Goal: Information Seeking & Learning: Learn about a topic

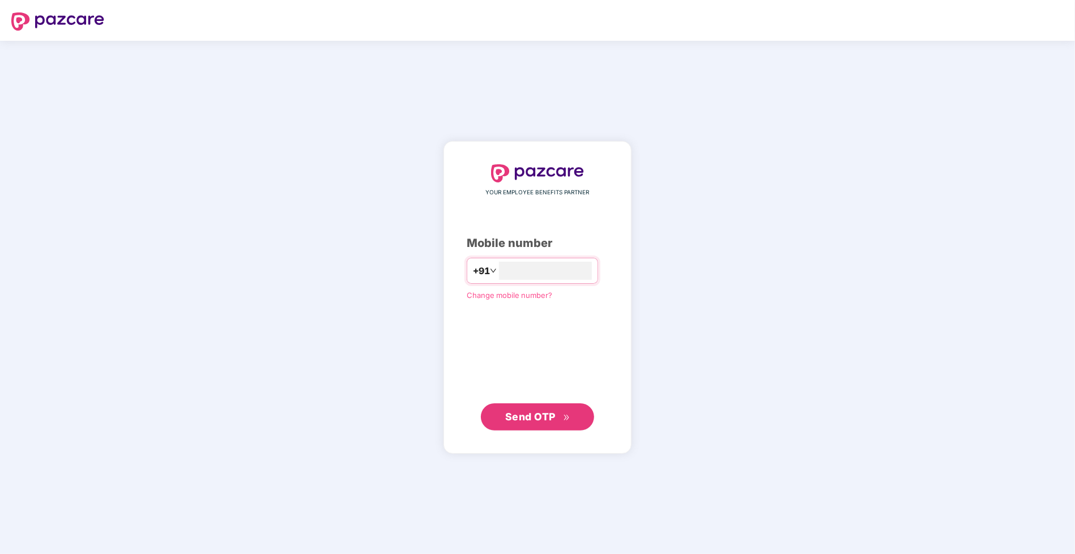
type input "**********"
click at [533, 418] on span "Send OTP" at bounding box center [530, 416] width 50 height 12
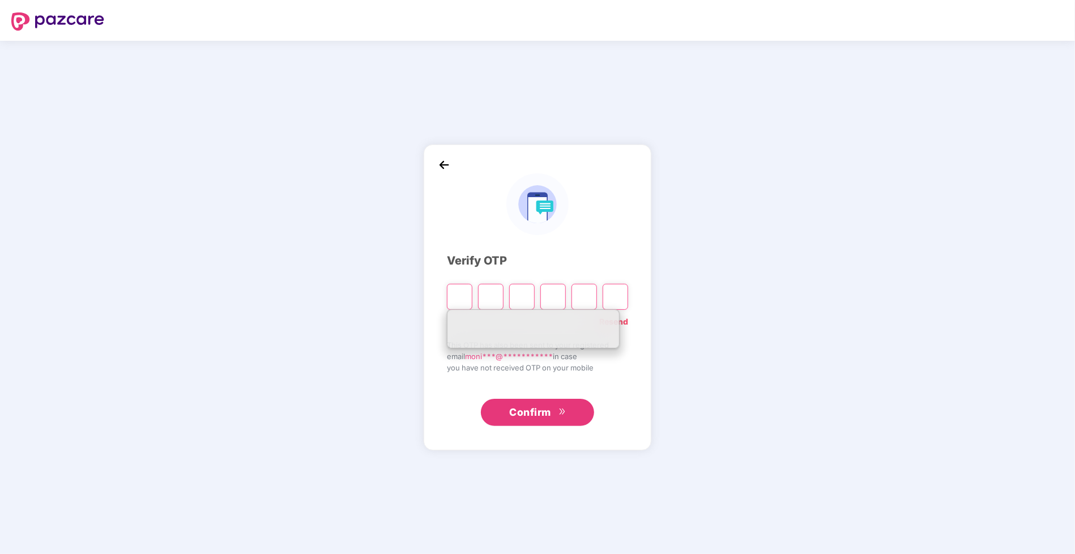
type input "*"
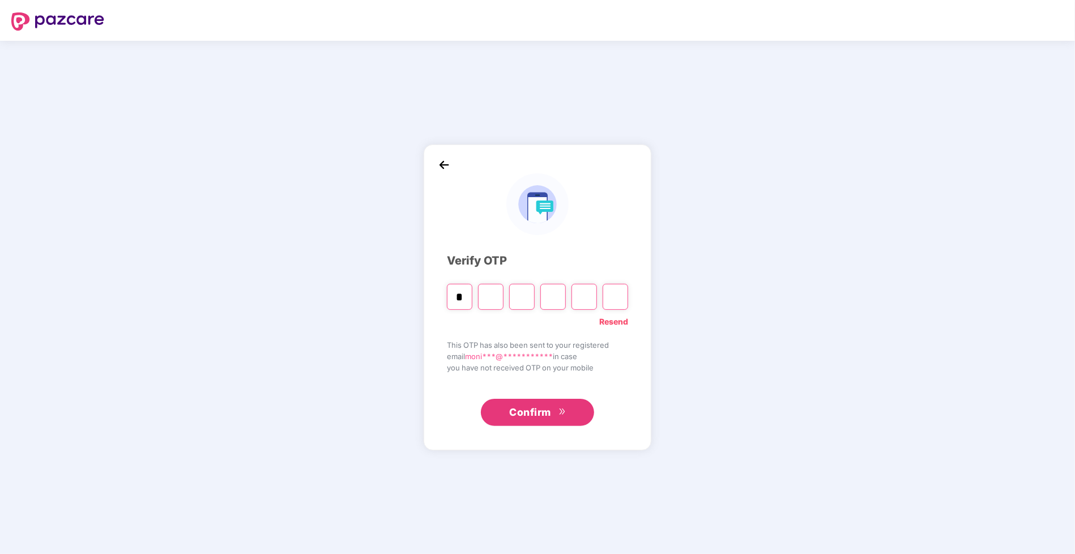
type input "*"
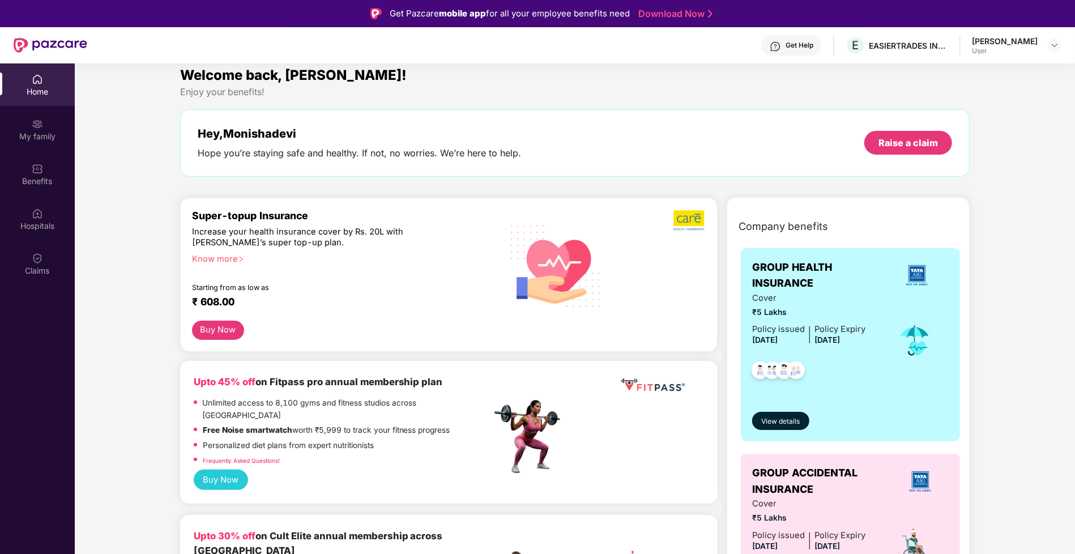
scroll to position [29, 0]
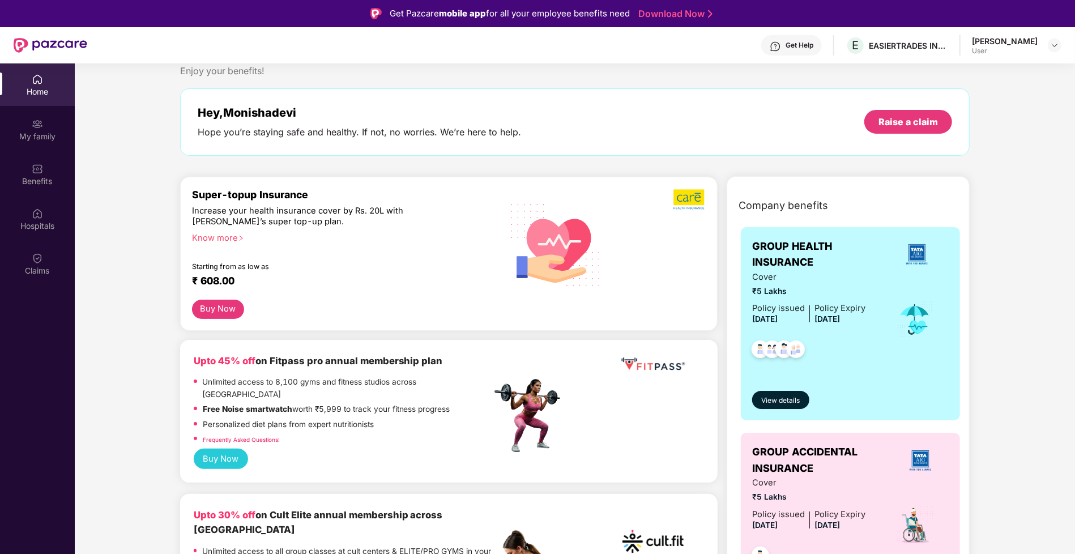
click at [785, 46] on div "Get Help" at bounding box center [799, 45] width 28 height 9
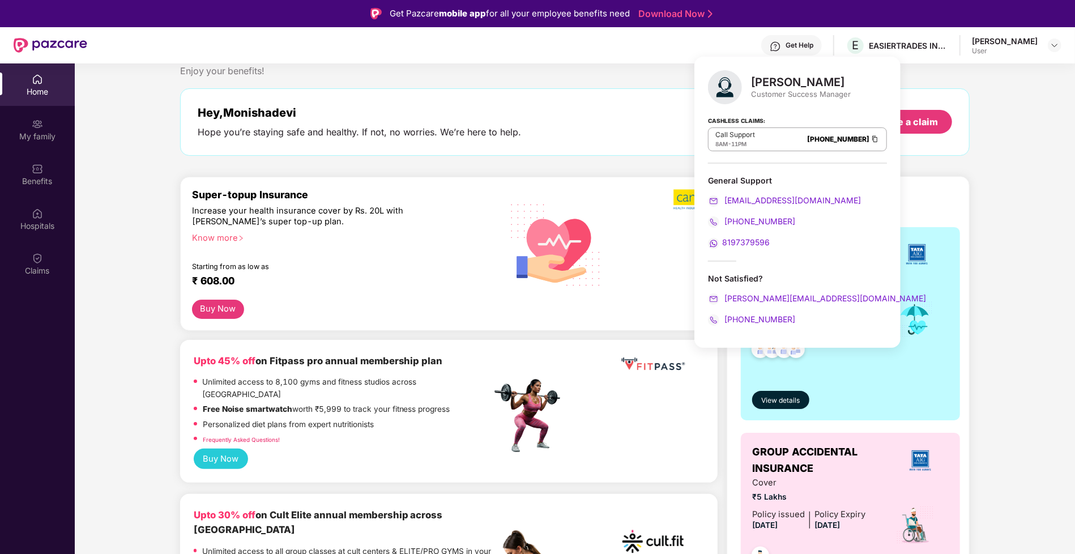
click at [600, 100] on div "Hey, [PERSON_NAME] Hope you’re staying safe and healthy. If not, no worries. We…" at bounding box center [575, 121] width 790 height 67
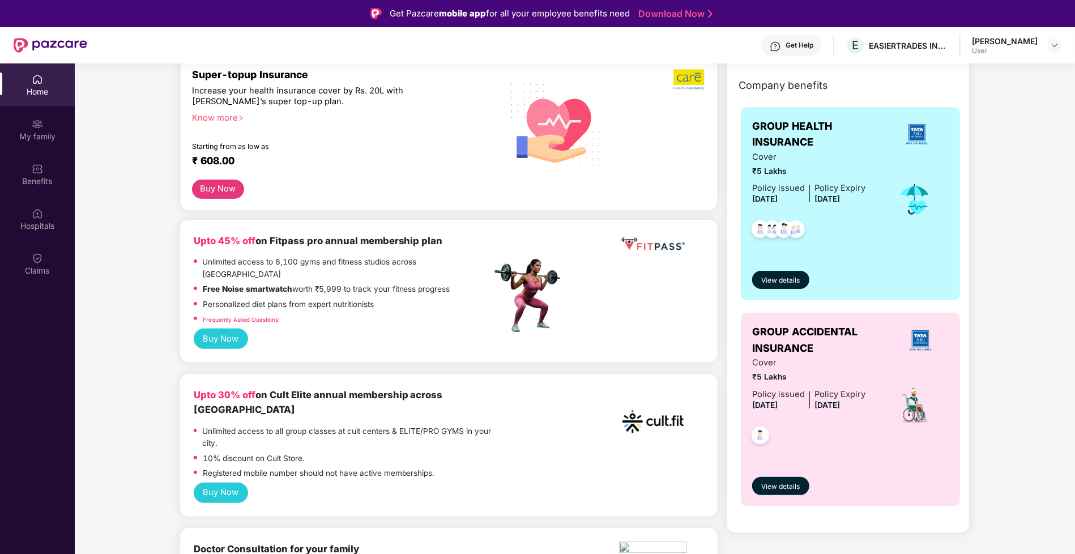
scroll to position [0, 0]
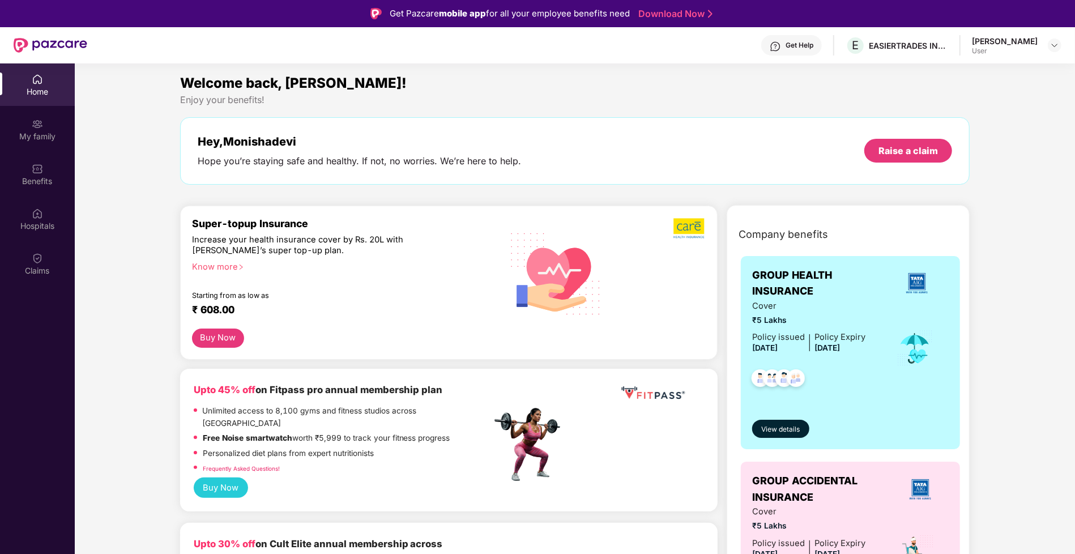
click at [1017, 46] on div "User" at bounding box center [1005, 50] width 66 height 9
click at [789, 433] on span "View details" at bounding box center [781, 429] width 39 height 11
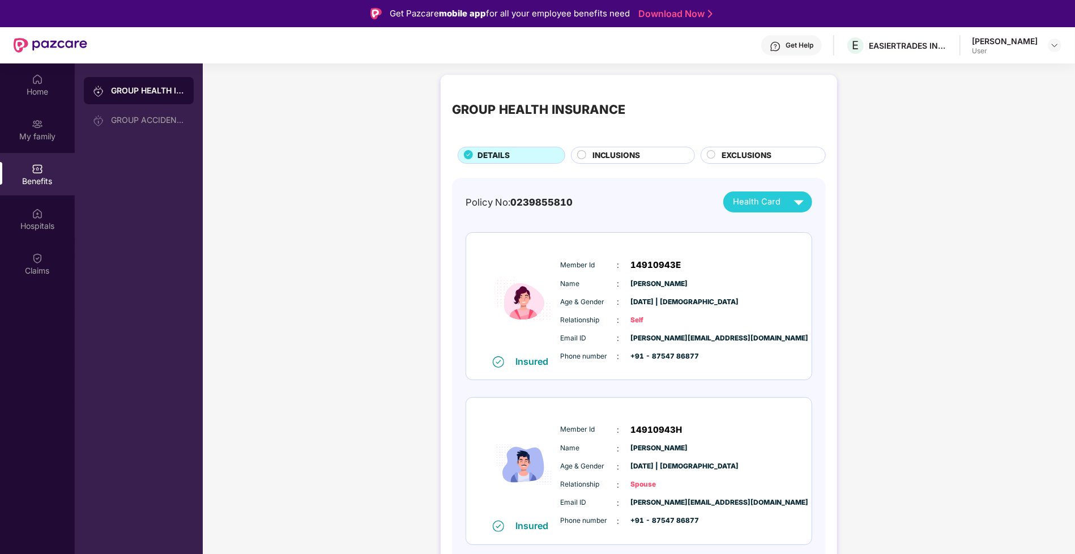
click at [583, 160] on div at bounding box center [581, 156] width 9 height 12
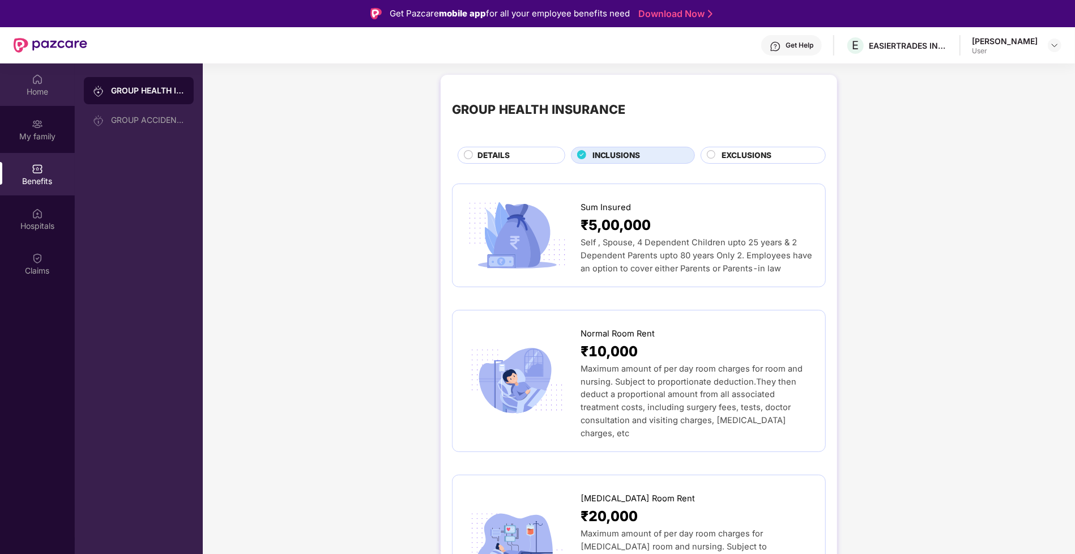
click at [32, 78] on img at bounding box center [37, 79] width 11 height 11
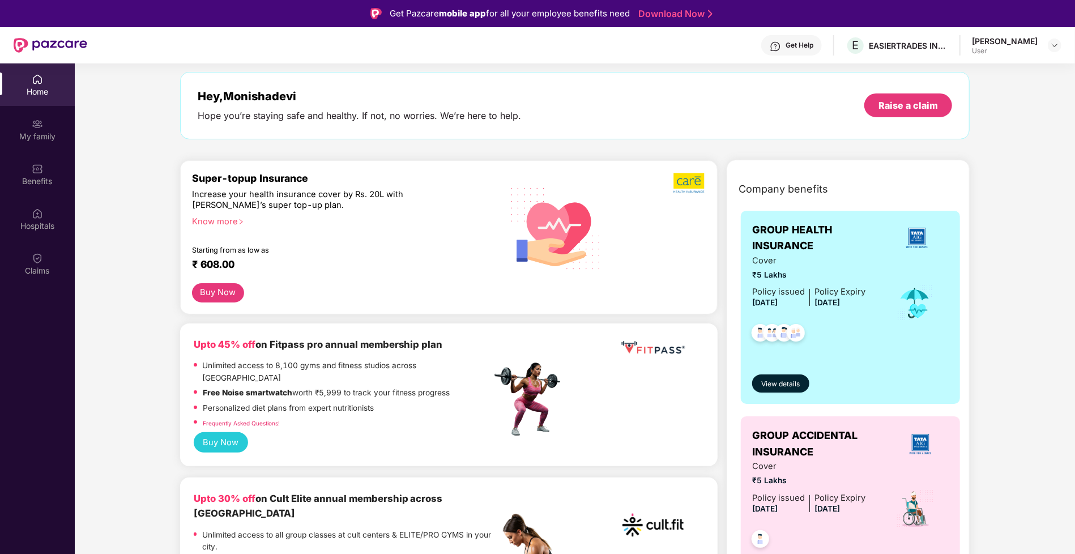
scroll to position [80, 0]
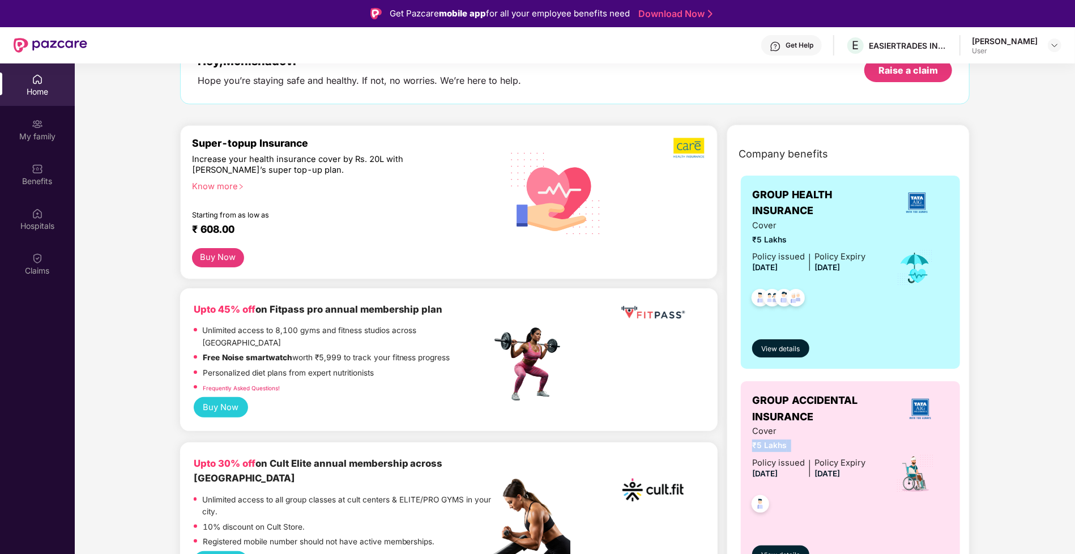
drag, startPoint x: 745, startPoint y: 443, endPoint x: 800, endPoint y: 443, distance: 54.9
click at [800, 443] on div "GROUP ACCIDENTAL INSURANCE Cover ₹5 Lakhs Policy issued [DATE] Policy Expiry [D…" at bounding box center [851, 477] width 220 height 193
click at [792, 344] on span "View details" at bounding box center [781, 349] width 39 height 11
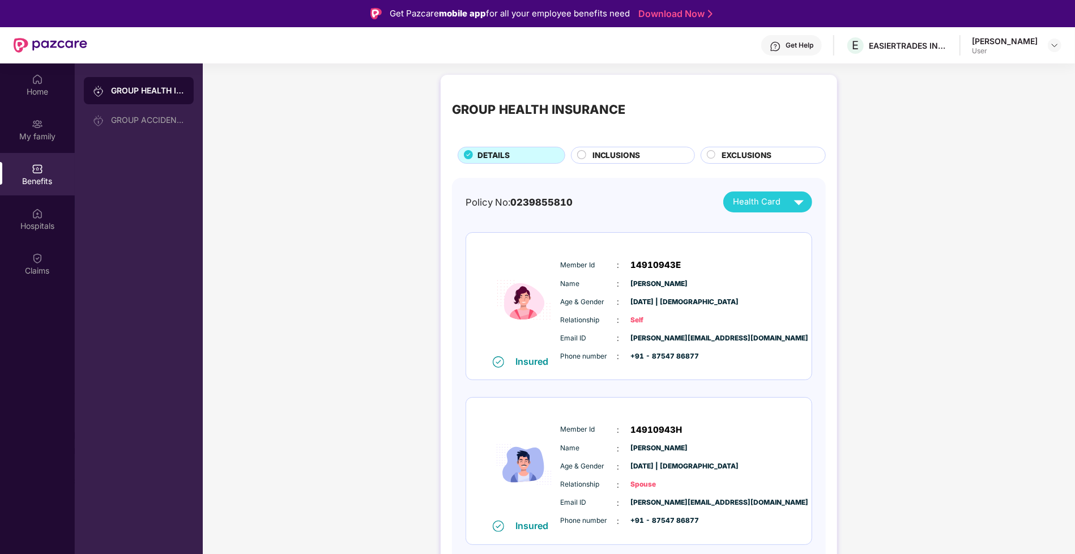
click at [492, 153] on span "DETAILS" at bounding box center [493, 155] width 32 height 12
click at [793, 200] on img at bounding box center [799, 202] width 20 height 20
click at [743, 373] on div "Insured Member Id : 14910943E Name : [PERSON_NAME] Age & Gender : [DATE] | [DEM…" at bounding box center [638, 306] width 345 height 147
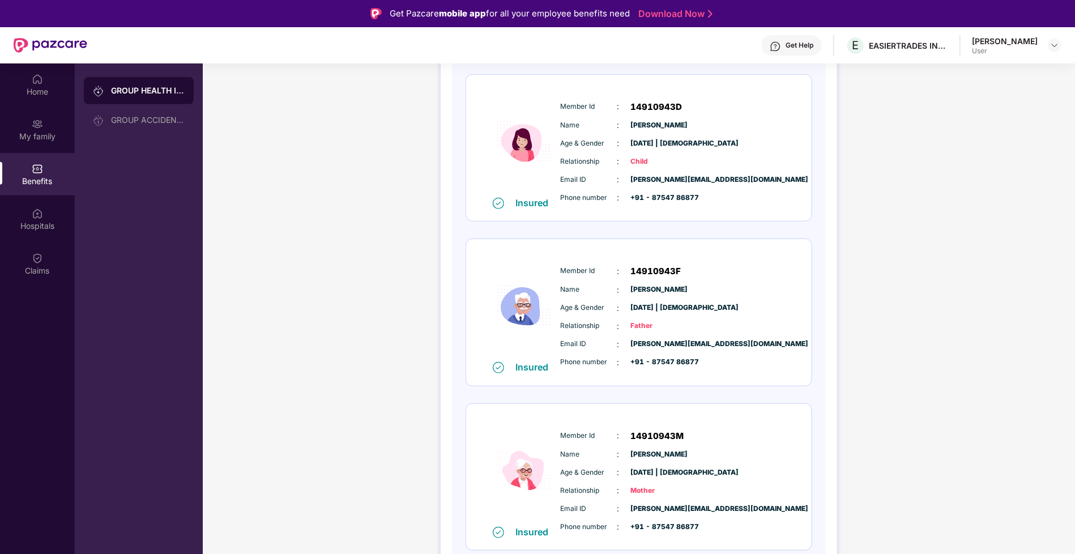
click at [981, 41] on div "[PERSON_NAME]" at bounding box center [1005, 41] width 66 height 11
click at [1028, 41] on div "[PERSON_NAME]" at bounding box center [1005, 41] width 66 height 11
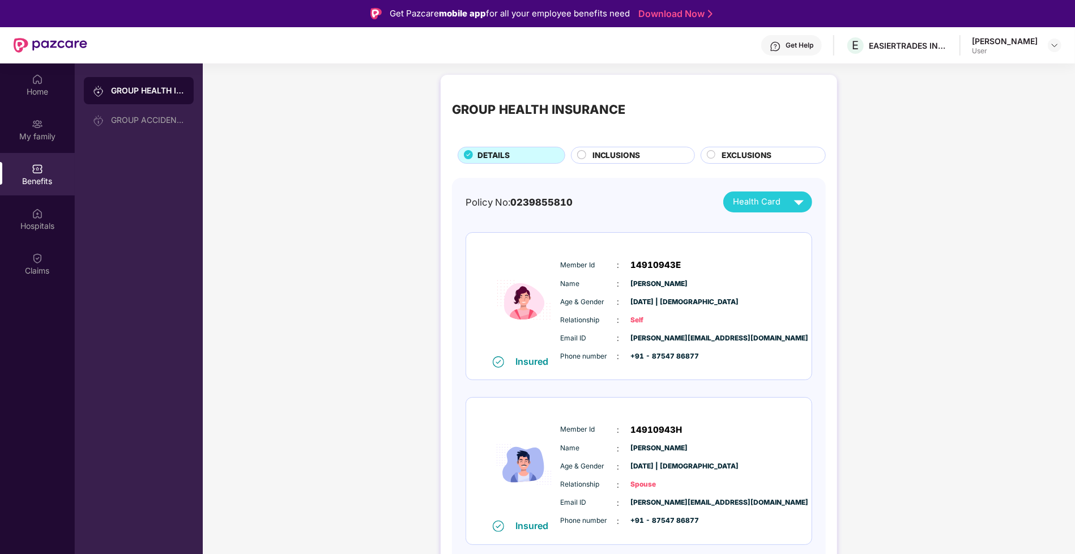
click at [603, 148] on div "INCLUSIONS" at bounding box center [632, 155] width 123 height 17
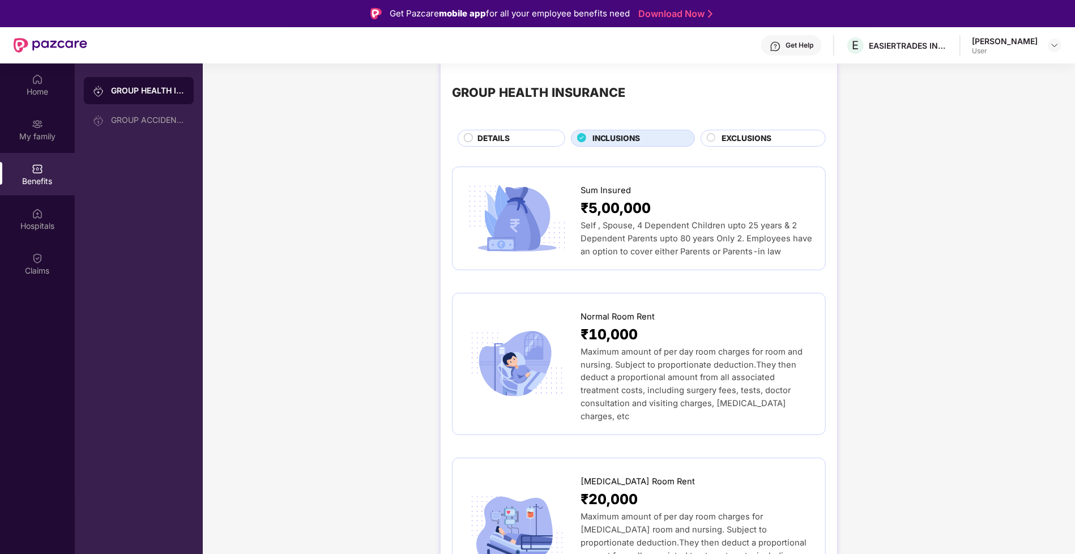
scroll to position [18, 0]
drag, startPoint x: 581, startPoint y: 331, endPoint x: 643, endPoint y: 330, distance: 62.3
click at [644, 330] on div "₹10,000" at bounding box center [696, 334] width 233 height 22
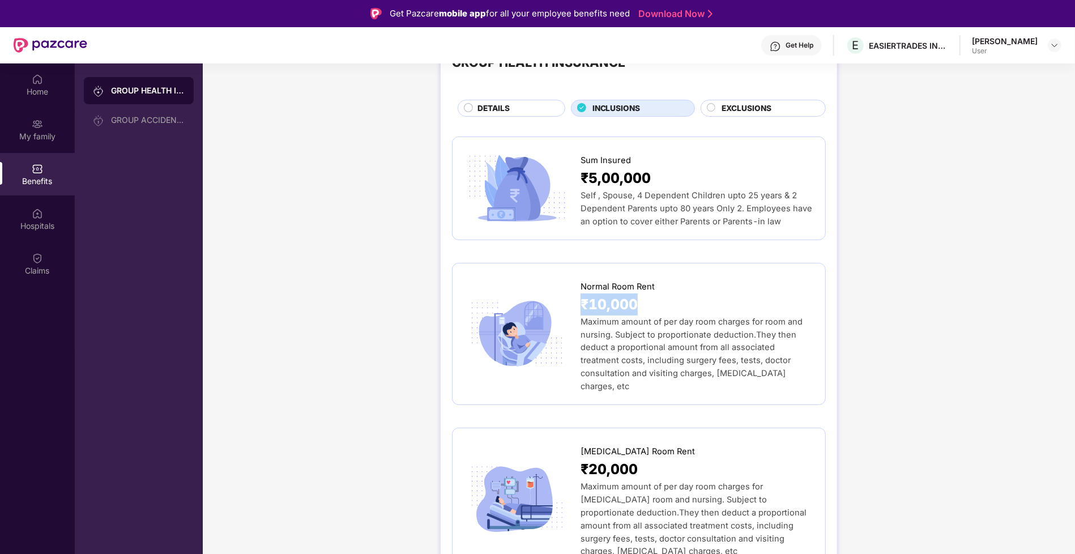
scroll to position [46, 0]
drag, startPoint x: 580, startPoint y: 457, endPoint x: 678, endPoint y: 454, distance: 98.6
click at [679, 459] on div "₹20,000" at bounding box center [696, 470] width 233 height 22
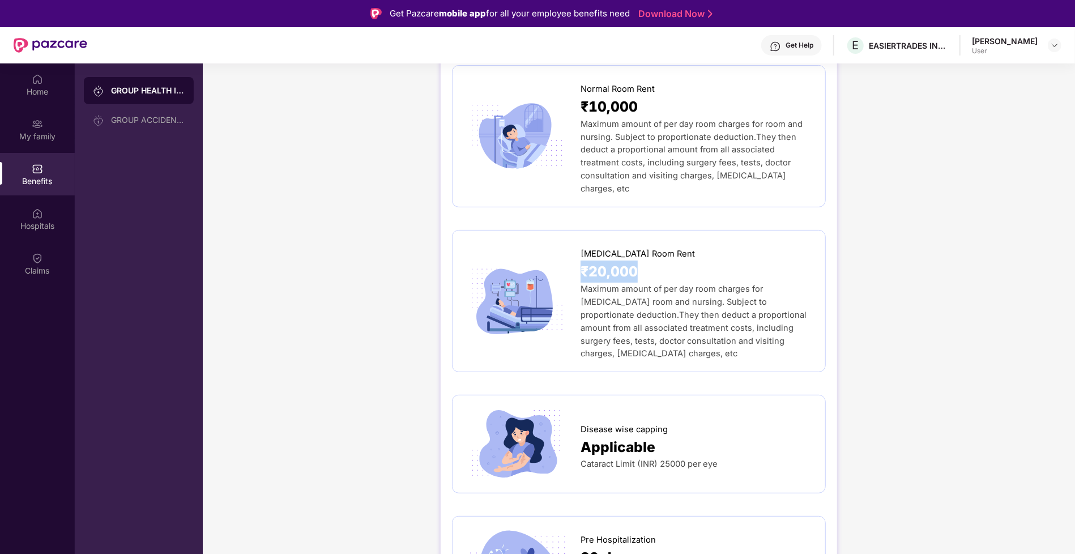
scroll to position [234, 0]
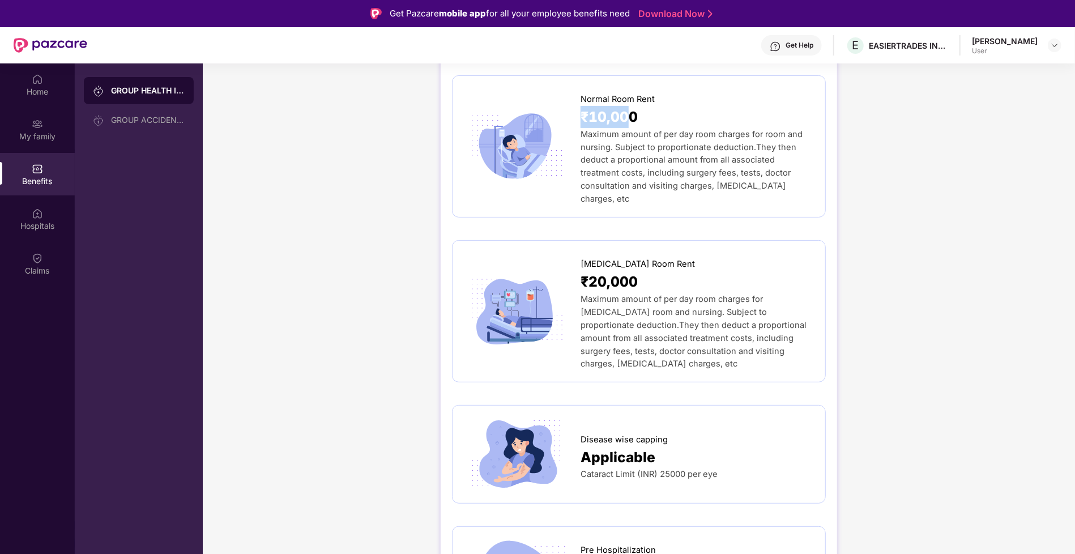
drag, startPoint x: 583, startPoint y: 110, endPoint x: 621, endPoint y: 109, distance: 38.0
click at [622, 109] on span "₹10,000" at bounding box center [608, 117] width 57 height 22
click at [595, 146] on span "Maximum amount of per day room charges for room and nursing. Subject to proport…" at bounding box center [691, 166] width 222 height 75
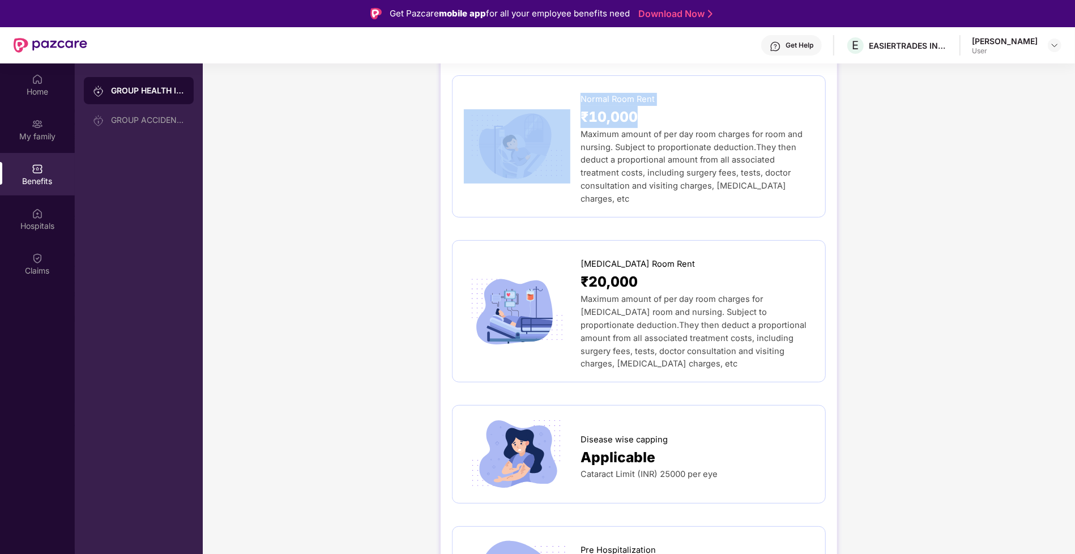
drag, startPoint x: 629, startPoint y: 116, endPoint x: 574, endPoint y: 116, distance: 55.5
click at [574, 116] on div "Normal Room Rent ₹10,000 Maximum amount of per day room charges for room and nu…" at bounding box center [639, 146] width 350 height 118
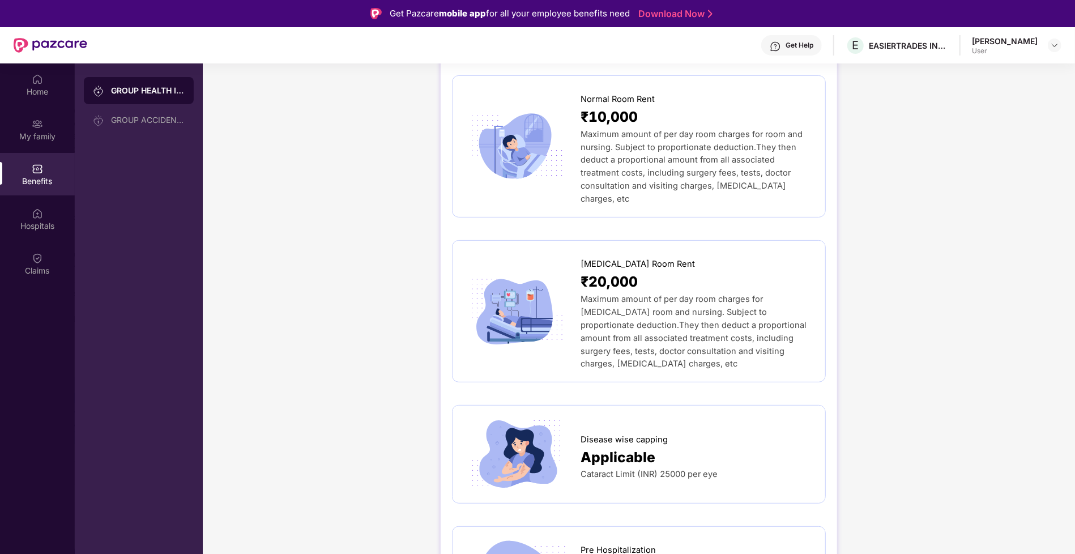
click at [621, 147] on span "Maximum amount of per day room charges for room and nursing. Subject to proport…" at bounding box center [691, 166] width 222 height 75
drag, startPoint x: 588, startPoint y: 118, endPoint x: 635, endPoint y: 122, distance: 46.6
click at [636, 122] on span "₹10,000" at bounding box center [608, 117] width 57 height 22
drag, startPoint x: 591, startPoint y: 268, endPoint x: 676, endPoint y: 267, distance: 85.5
click at [678, 271] on div "₹20,000" at bounding box center [696, 282] width 233 height 22
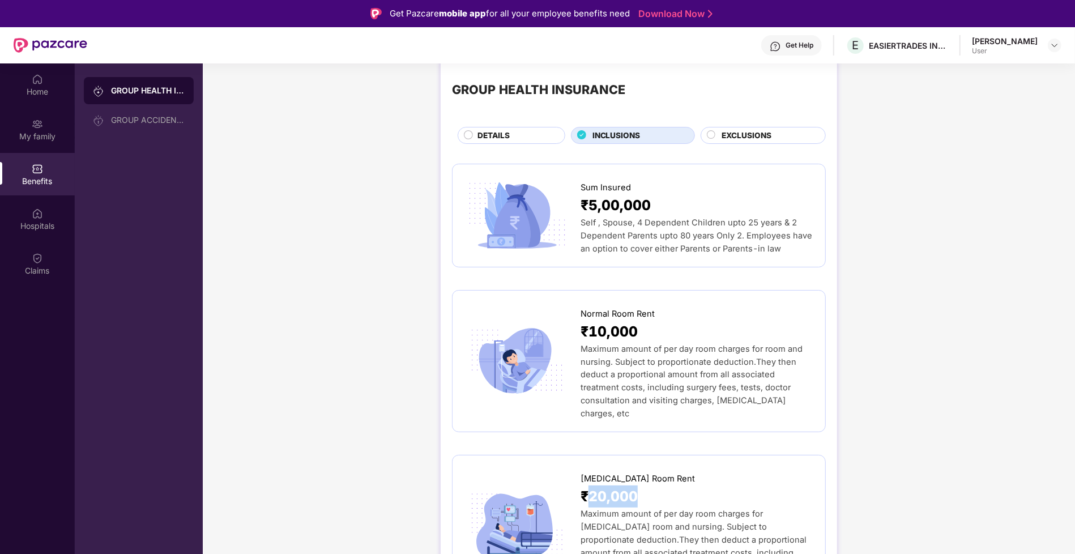
scroll to position [0, 0]
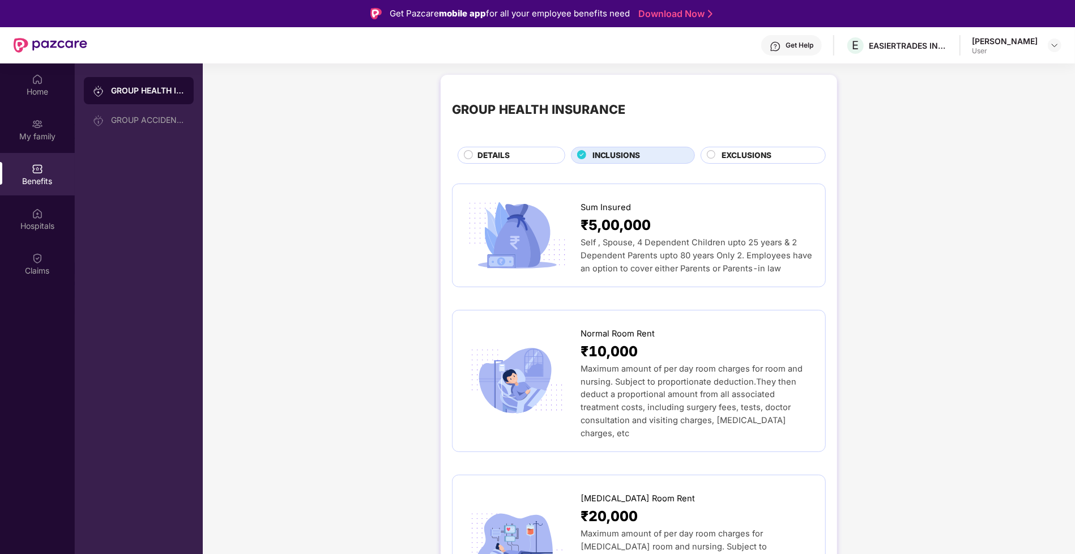
click at [727, 152] on span "EXCLUSIONS" at bounding box center [746, 155] width 50 height 12
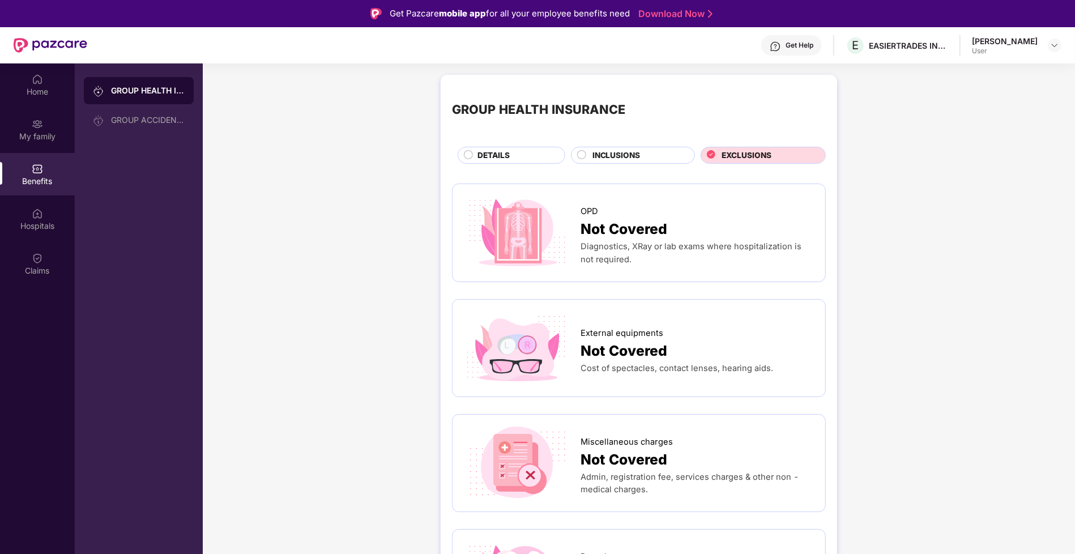
click at [771, 48] on div "Get Help" at bounding box center [791, 45] width 61 height 20
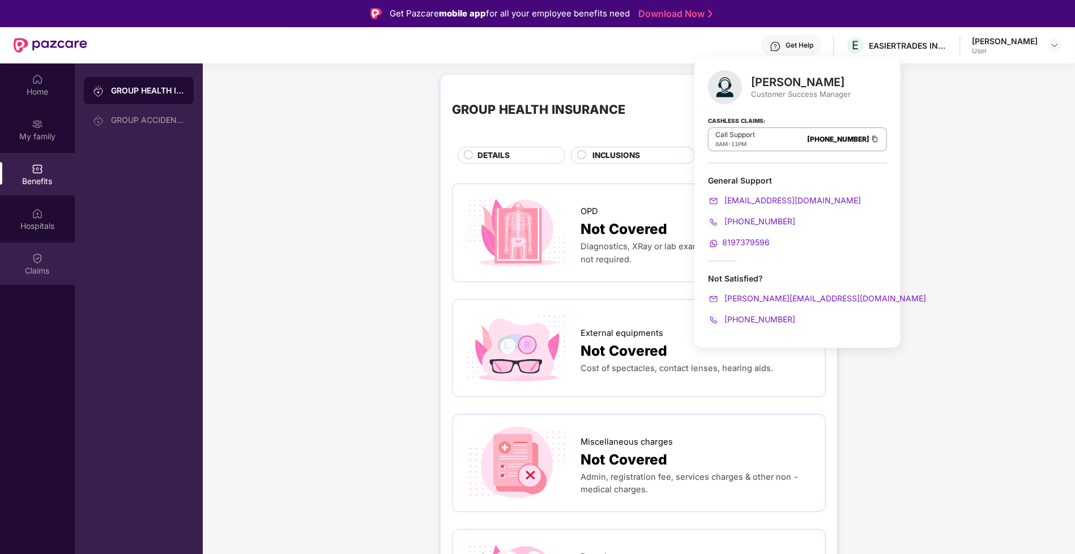
click at [48, 271] on div "Claims" at bounding box center [37, 270] width 75 height 11
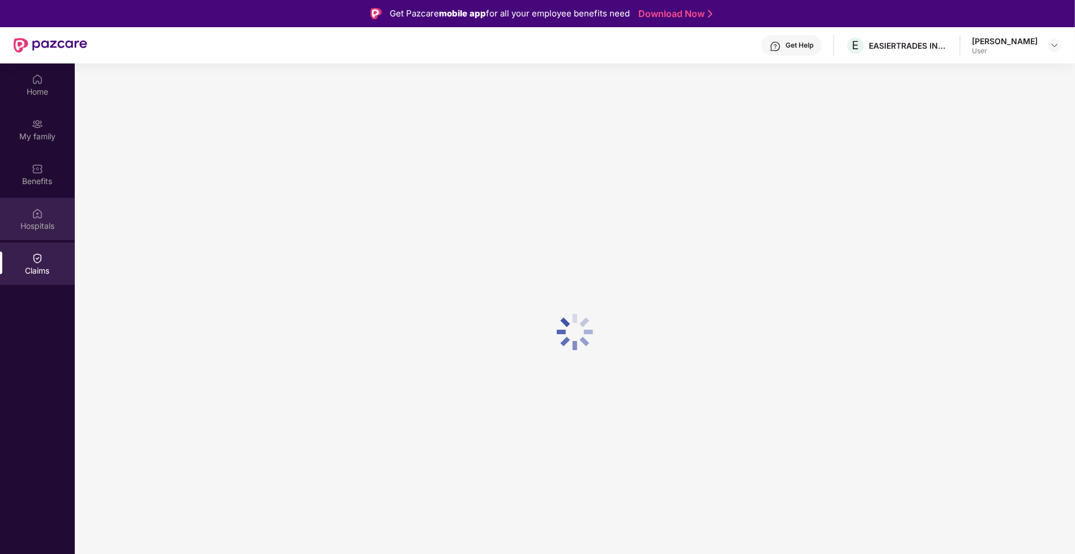
click at [48, 224] on div "Hospitals" at bounding box center [37, 225] width 75 height 11
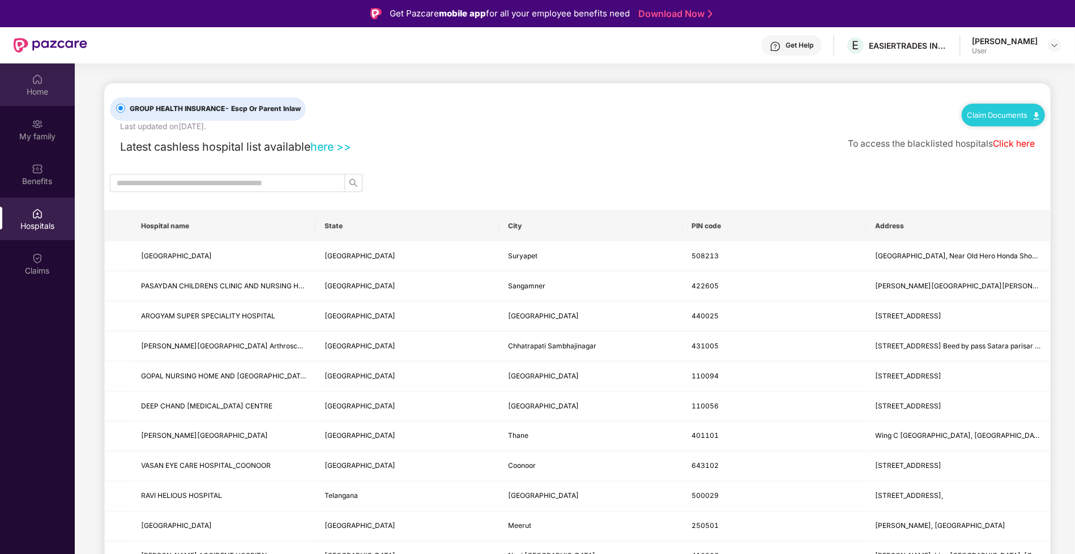
click at [46, 79] on div "Home" at bounding box center [37, 84] width 75 height 42
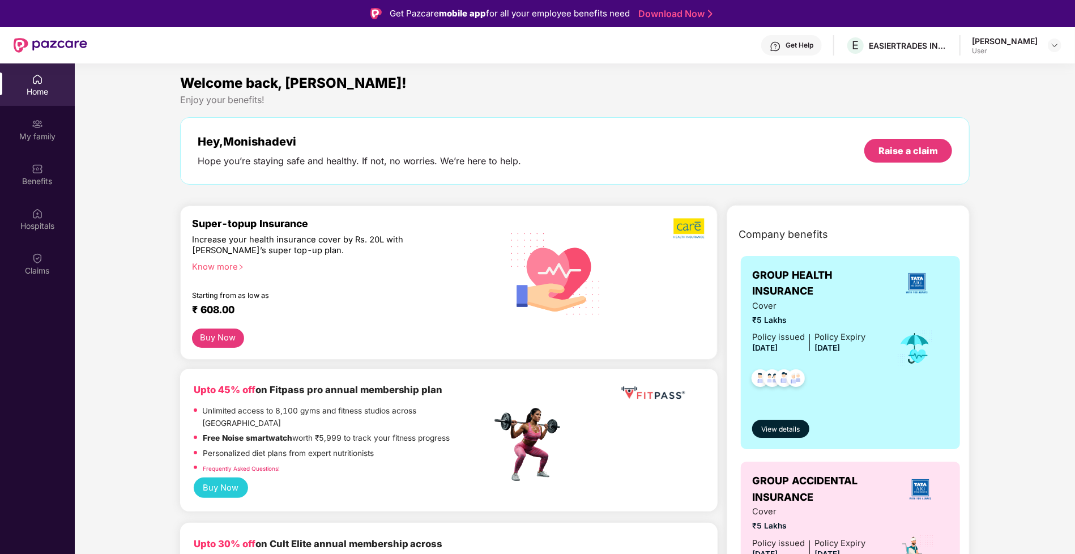
click at [779, 52] on div "Get Help" at bounding box center [791, 45] width 61 height 20
click at [639, 76] on div "Welcome back, [PERSON_NAME]!" at bounding box center [575, 83] width 790 height 22
